Goal: Task Accomplishment & Management: Manage account settings

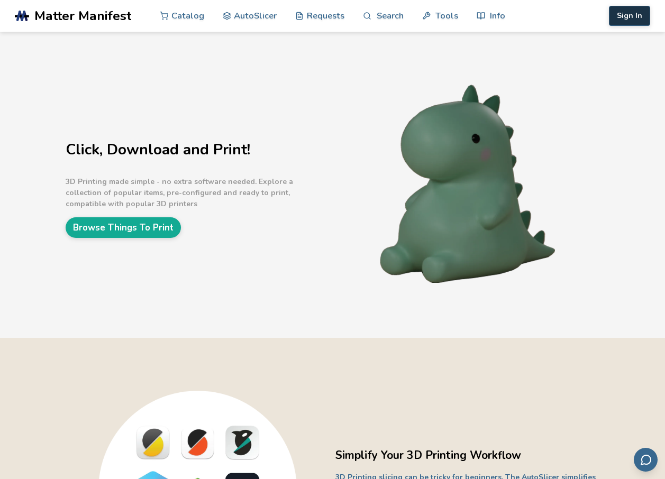
click at [642, 16] on button "Sign In" at bounding box center [629, 16] width 41 height 20
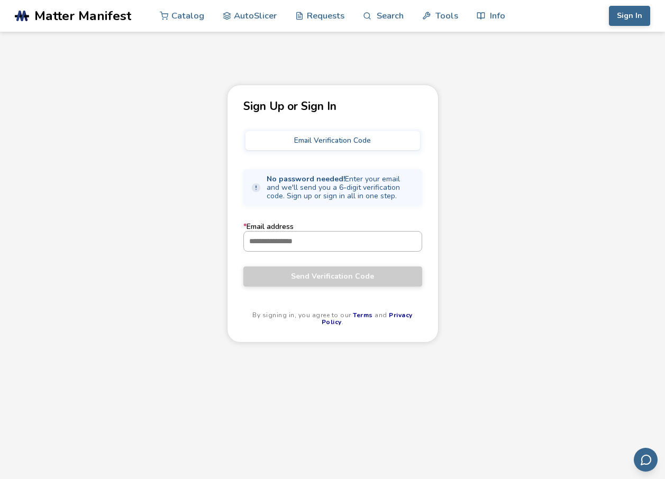
click at [356, 245] on input "* Email address" at bounding box center [333, 241] width 178 height 19
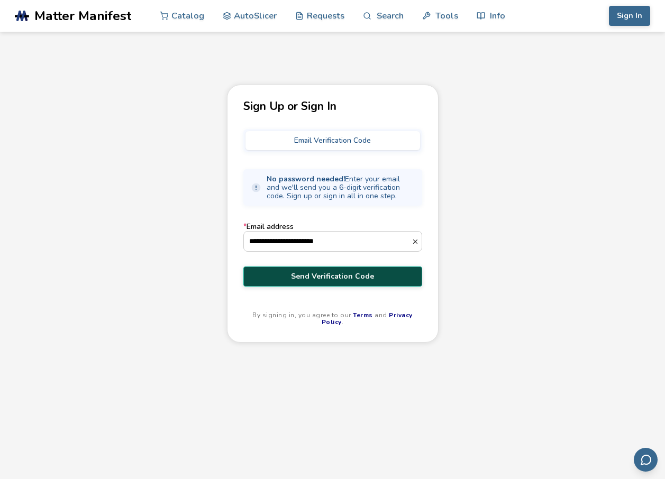
type input "**********"
click at [335, 275] on span "Send Verification Code" at bounding box center [332, 277] width 163 height 8
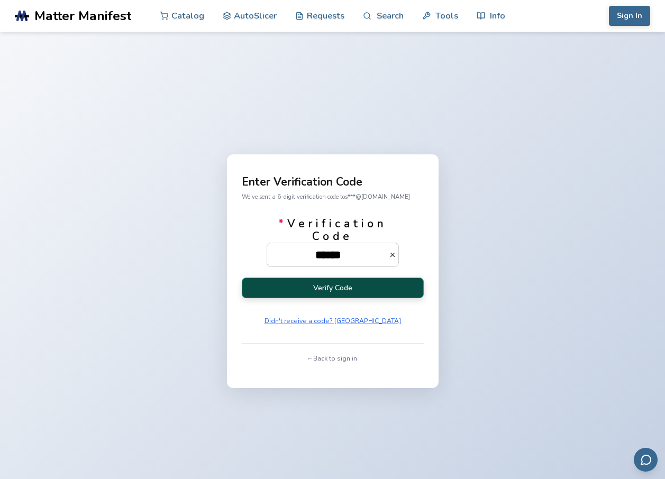
click at [326, 285] on button "Verify Code" at bounding box center [333, 288] width 182 height 21
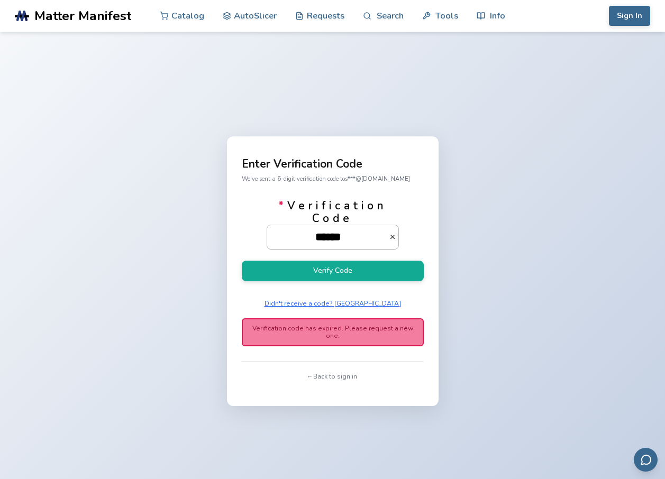
click at [359, 249] on input "******" at bounding box center [328, 236] width 122 height 23
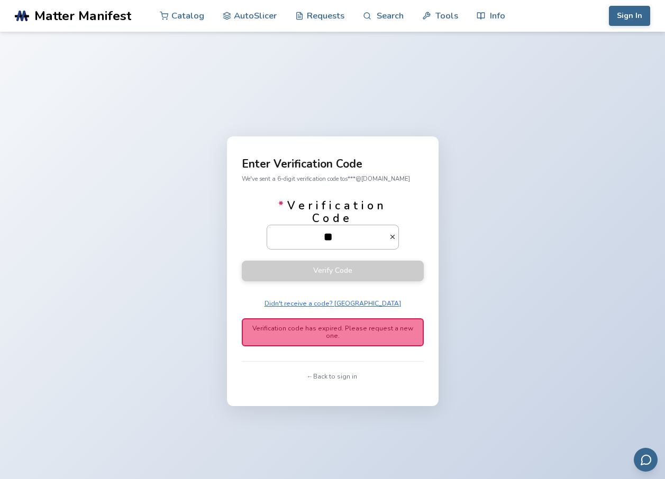
type input "*"
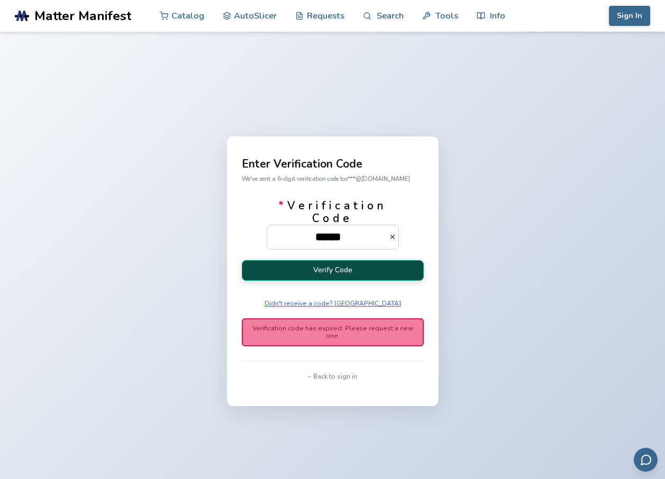
type input "******"
click at [360, 266] on button "Verify Code" at bounding box center [333, 270] width 182 height 21
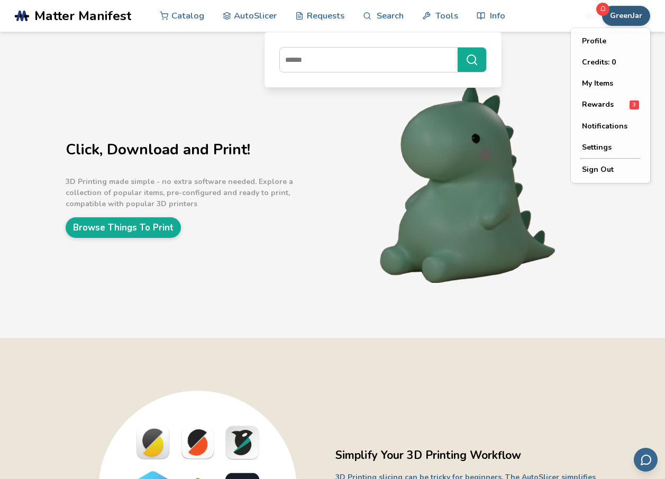
click at [624, 20] on button "GreenJar" at bounding box center [626, 16] width 48 height 20
click at [602, 101] on span "Rewards" at bounding box center [598, 105] width 32 height 8
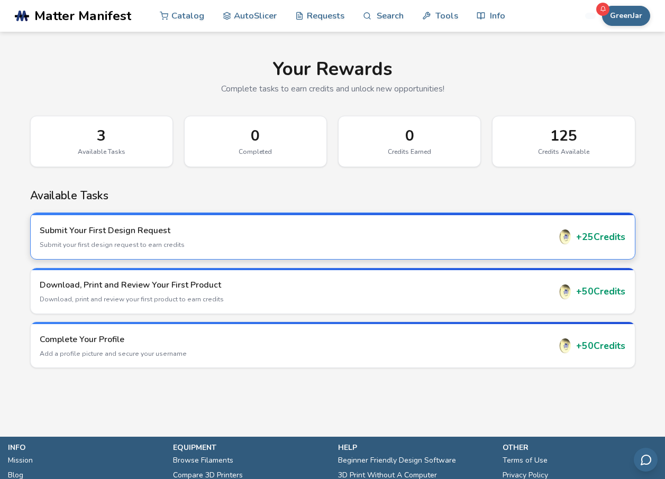
click at [353, 245] on p "Submit your first design request to earn credits" at bounding box center [295, 245] width 511 height 10
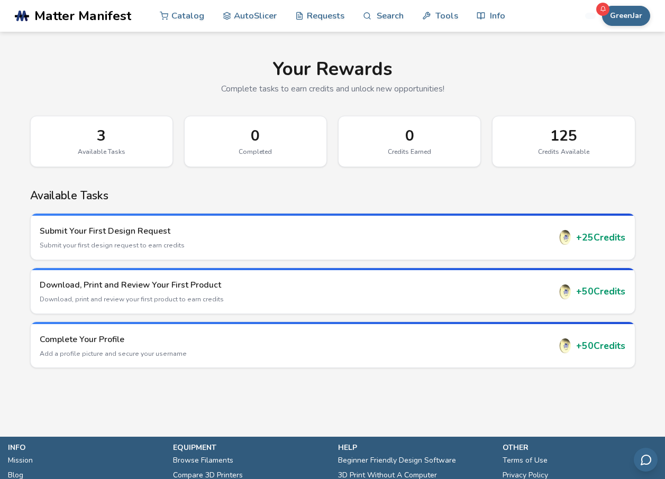
click at [625, 30] on div "GreenJar Catalog AutoSlicer Requests Search Tools Info Catalog AutoSlicer Reque…" at bounding box center [585, 16] width 130 height 32
click at [627, 23] on button "GreenJar" at bounding box center [626, 16] width 48 height 20
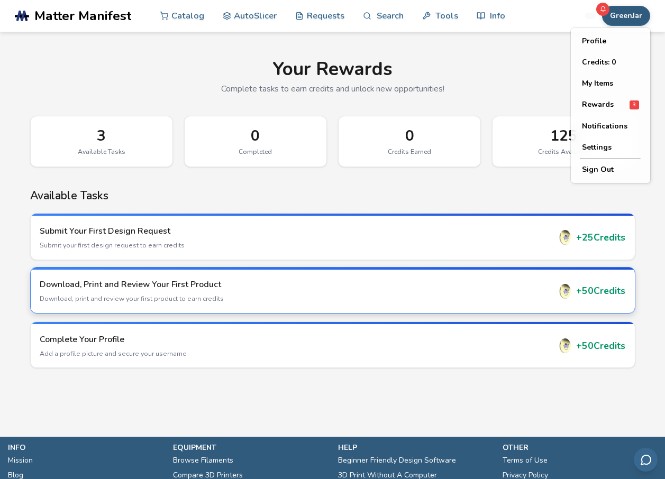
click at [583, 284] on div "+ 50 Credits" at bounding box center [592, 291] width 68 height 15
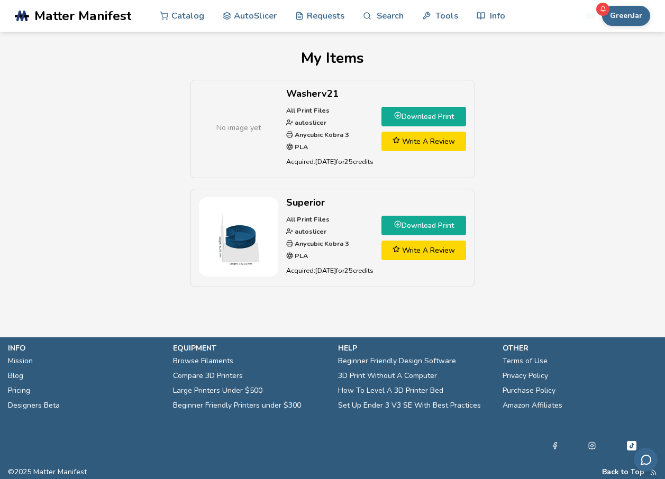
click at [600, 23] on div "GreenJar" at bounding box center [617, 16] width 65 height 20
click at [620, 20] on button "GreenJar" at bounding box center [626, 16] width 48 height 20
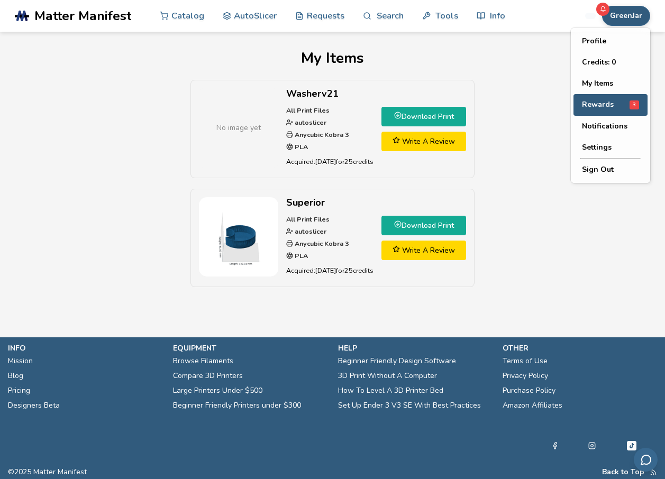
click at [607, 106] on span "Rewards" at bounding box center [598, 105] width 32 height 8
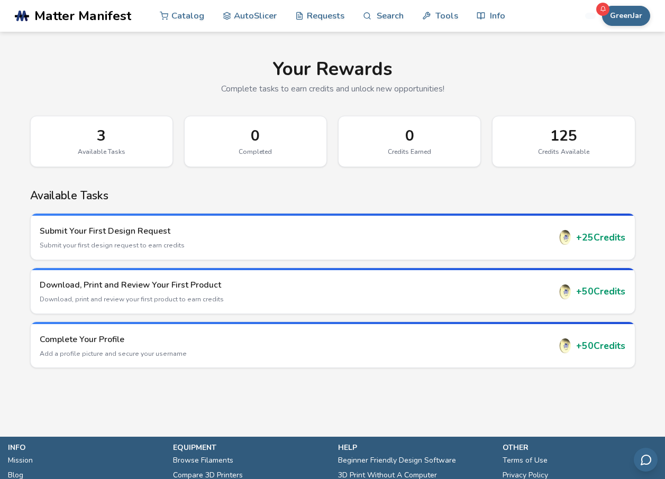
click at [570, 139] on div "125" at bounding box center [564, 136] width 120 height 17
drag, startPoint x: 570, startPoint y: 139, endPoint x: 564, endPoint y: 138, distance: 7.0
click at [564, 138] on div "125" at bounding box center [564, 136] width 120 height 17
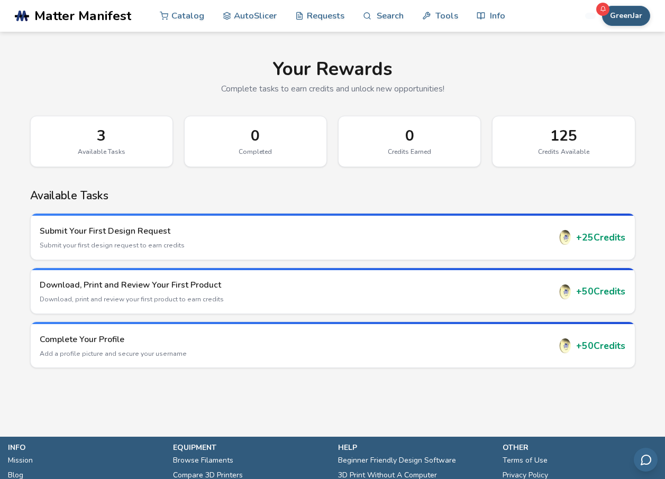
click at [633, 15] on button "GreenJar" at bounding box center [626, 16] width 48 height 20
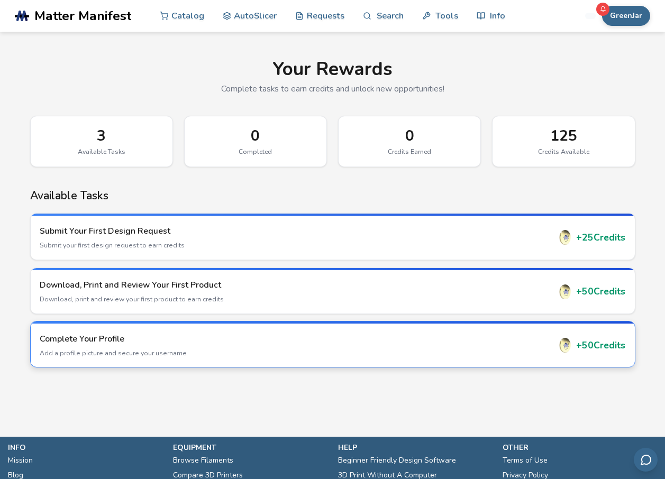
click at [492, 332] on div "Complete Your Profile Add a profile picture and secure your username + 50 Credi…" at bounding box center [333, 345] width 604 height 43
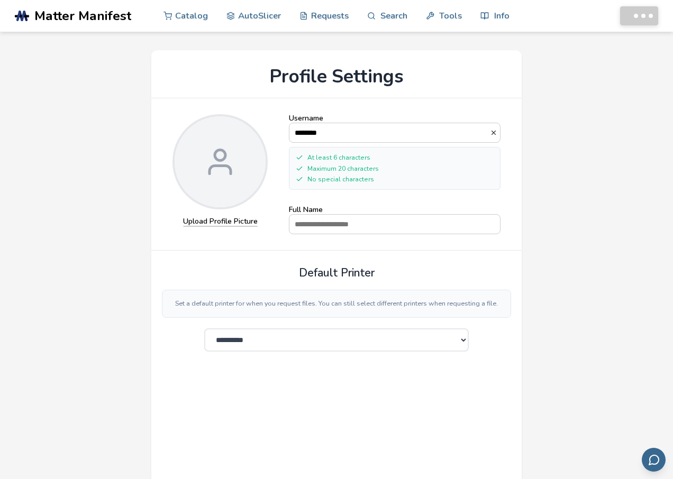
select select "**********"
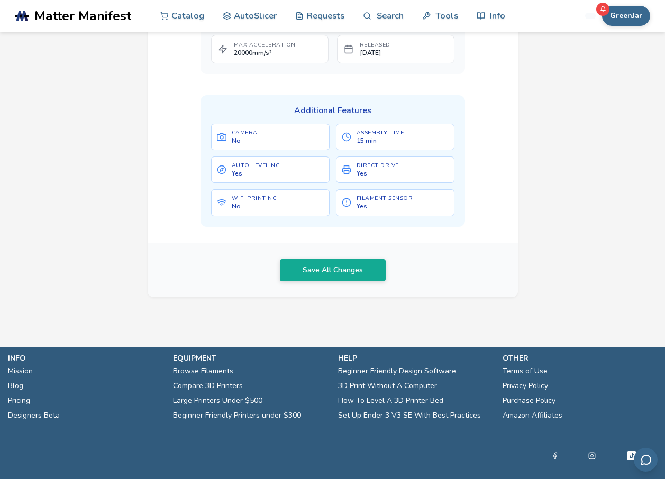
scroll to position [591, 0]
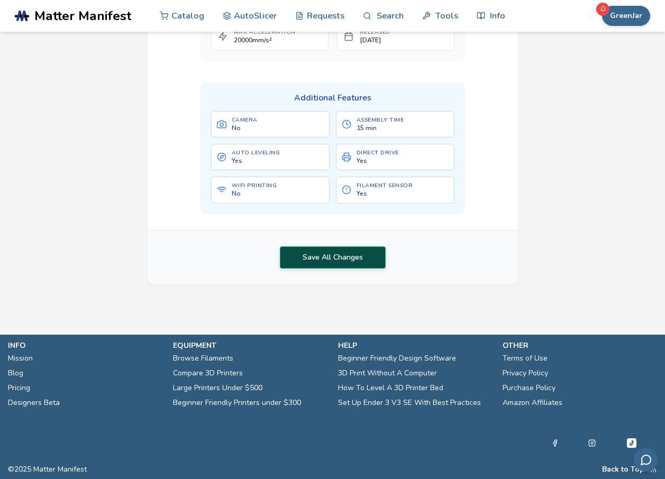
click at [330, 258] on button "Save All Changes" at bounding box center [333, 258] width 106 height 22
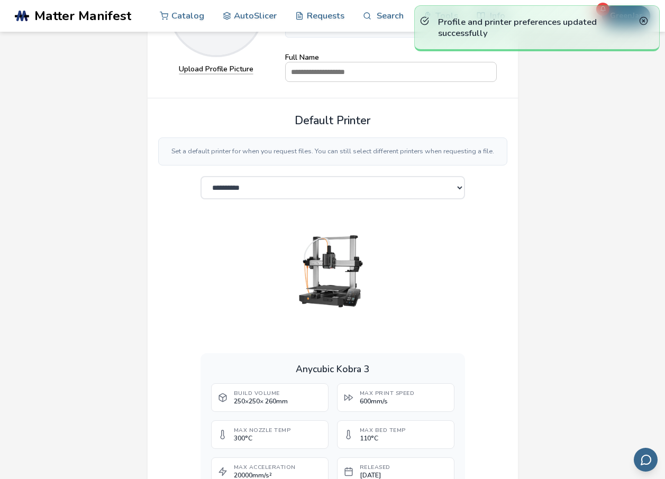
scroll to position [0, 0]
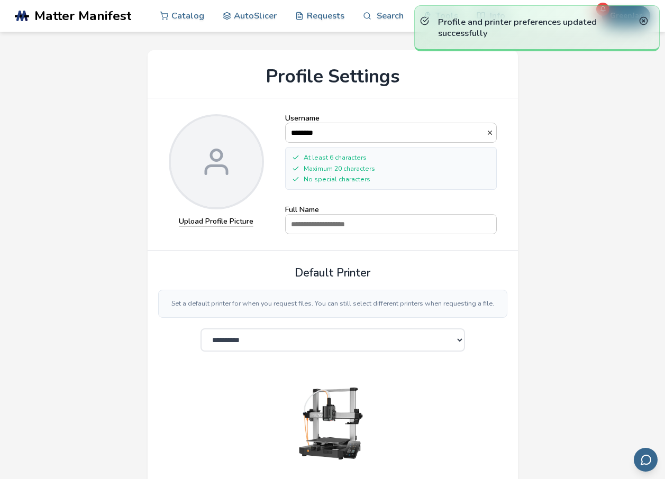
click at [579, 89] on div "**********" at bounding box center [333, 462] width 636 height 844
click at [642, 22] on icon at bounding box center [643, 20] width 9 height 9
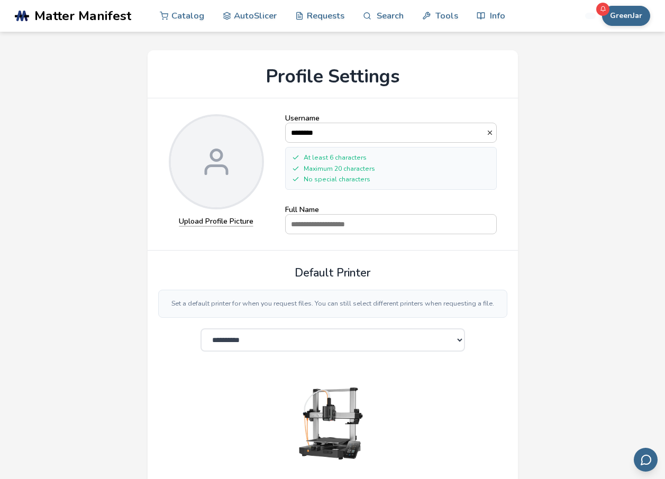
click at [627, 14] on div "Profile and printer preferences updated successfully" at bounding box center [537, 28] width 246 height 46
click at [625, 14] on button "GreenJar" at bounding box center [626, 16] width 48 height 20
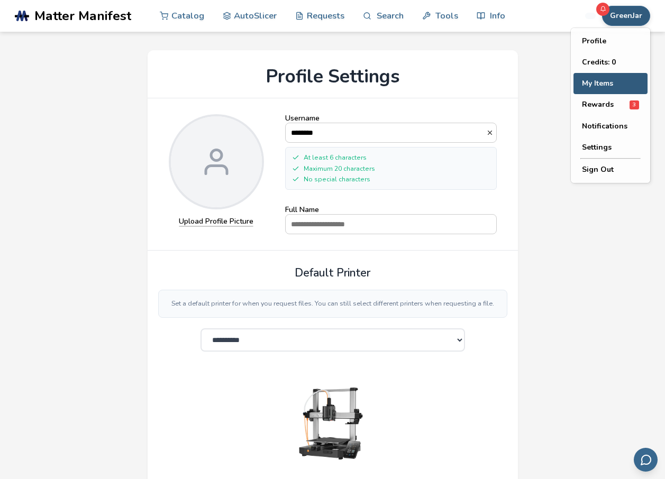
click at [603, 86] on button "My Items" at bounding box center [611, 83] width 74 height 21
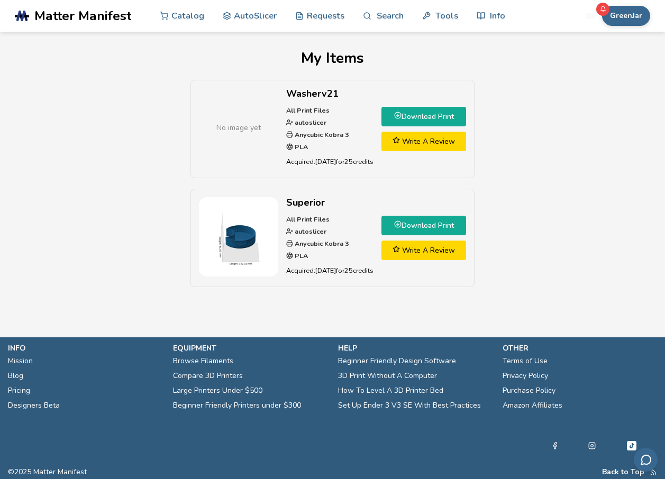
click at [248, 131] on span "No image yet" at bounding box center [238, 127] width 44 height 11
click at [439, 112] on link "Download Print" at bounding box center [424, 117] width 85 height 20
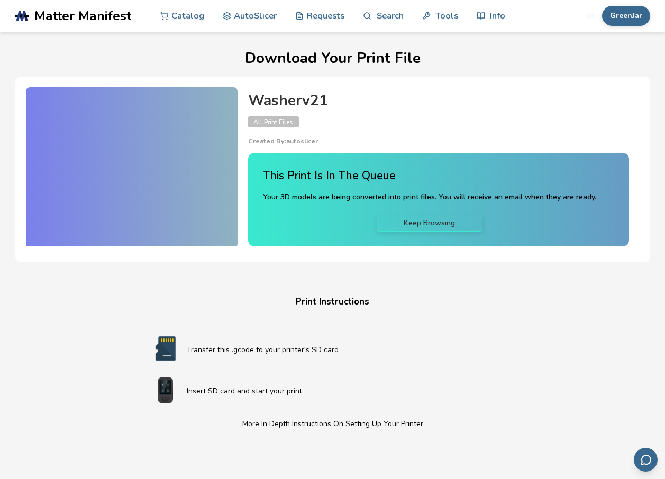
click at [202, 175] on div at bounding box center [132, 166] width 212 height 159
